Goal: Task Accomplishment & Management: Understand process/instructions

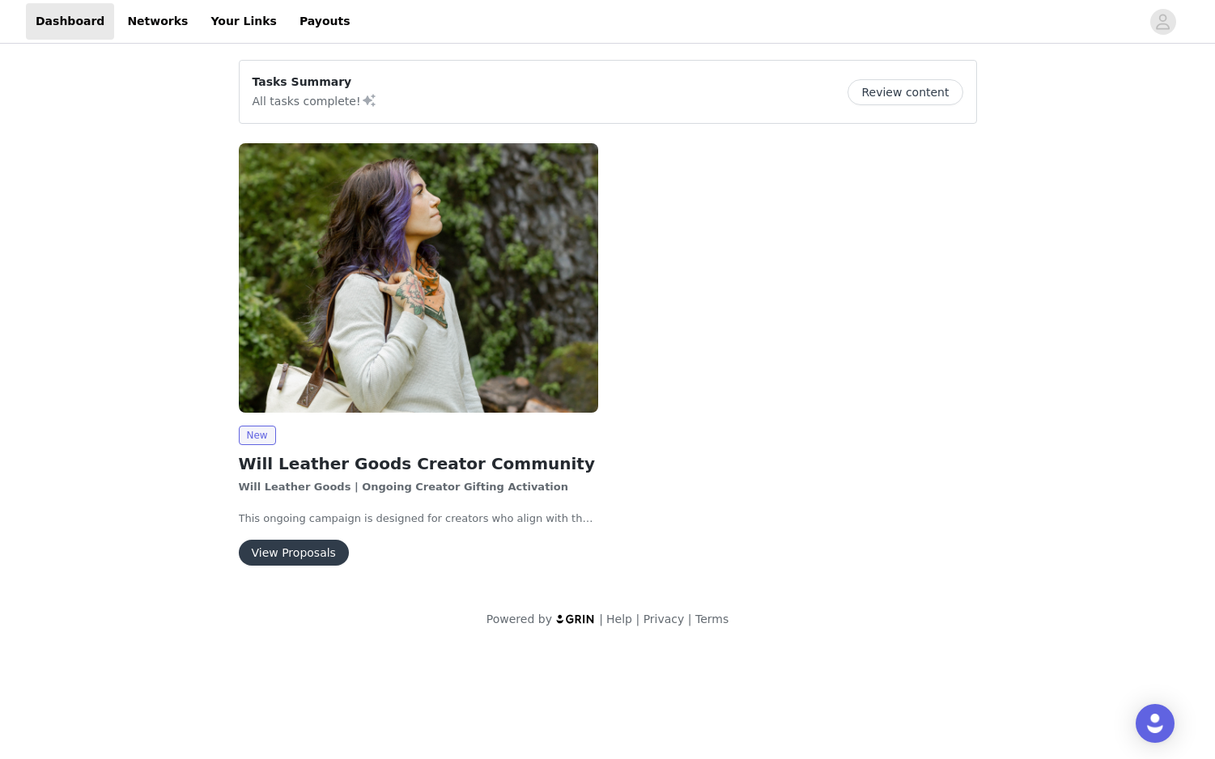
click at [291, 554] on button "View Proposals" at bounding box center [294, 553] width 110 height 26
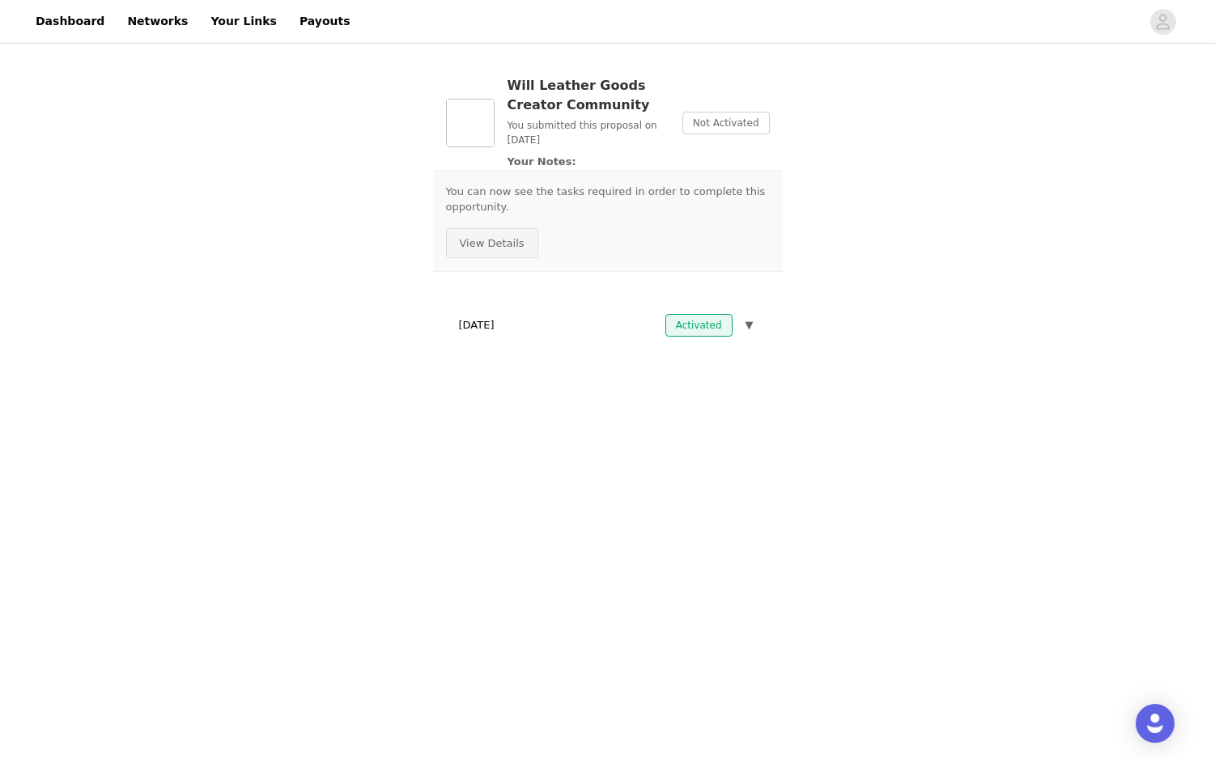
click at [510, 240] on button "View Details" at bounding box center [492, 243] width 92 height 31
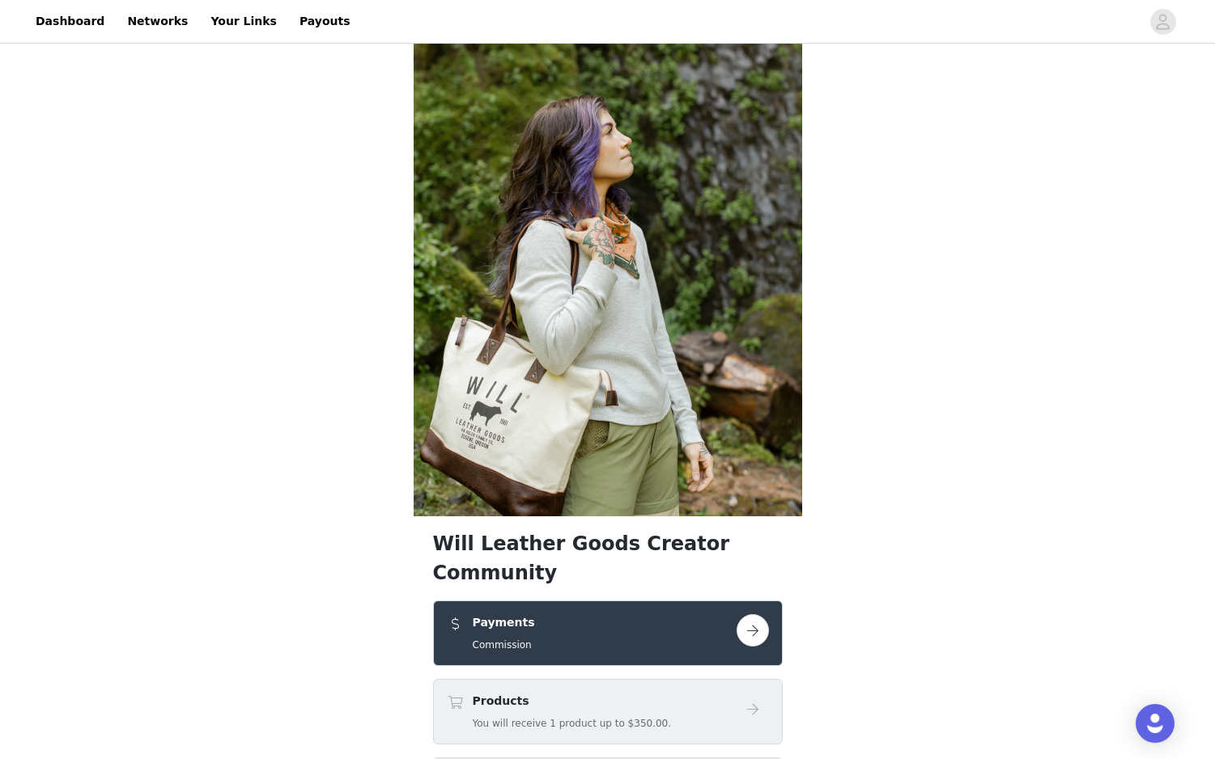
scroll to position [166, 0]
